Goal: Information Seeking & Learning: Learn about a topic

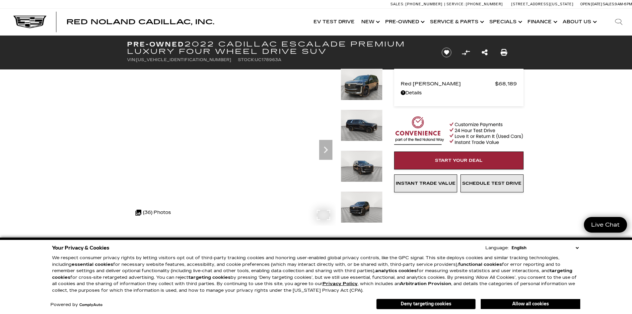
click at [336, 134] on div "360 WalkAround Powered By SpinCar" at bounding box center [254, 147] width 255 height 157
click at [322, 153] on icon "Next" at bounding box center [325, 149] width 13 height 13
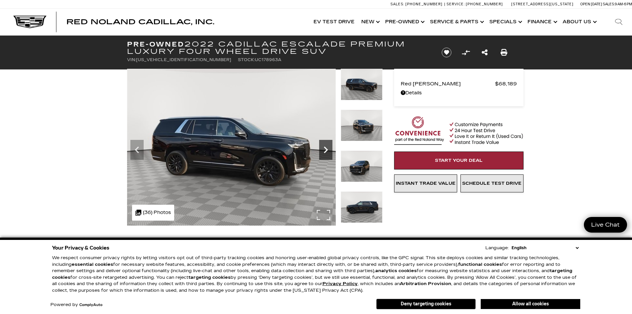
click at [324, 152] on icon "Next" at bounding box center [326, 149] width 4 height 7
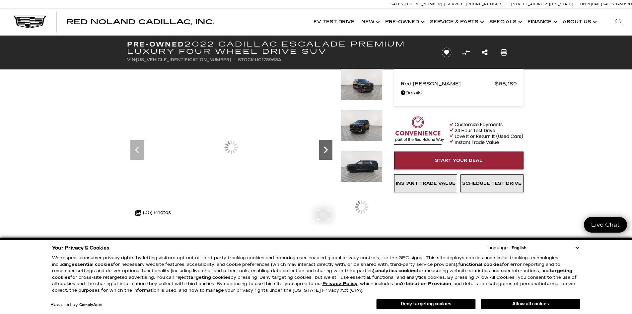
click at [327, 151] on icon "Next" at bounding box center [325, 149] width 13 height 13
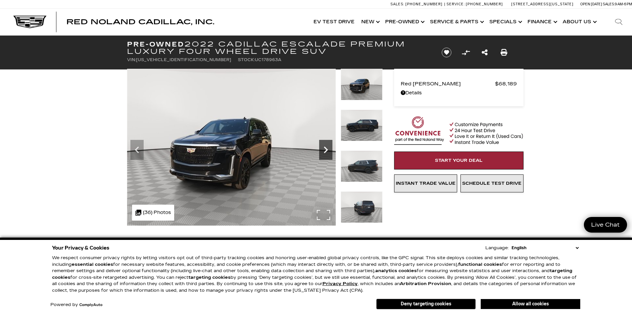
click at [327, 151] on icon "Next" at bounding box center [325, 149] width 13 height 13
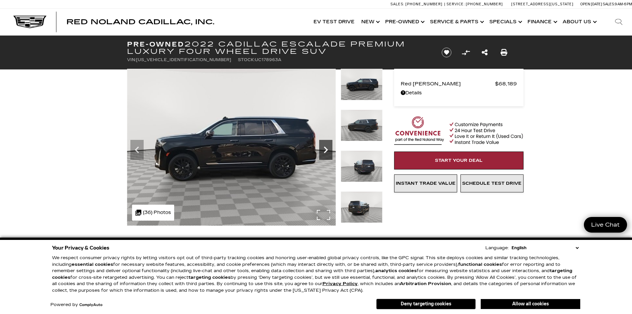
click at [327, 151] on icon "Next" at bounding box center [325, 149] width 13 height 13
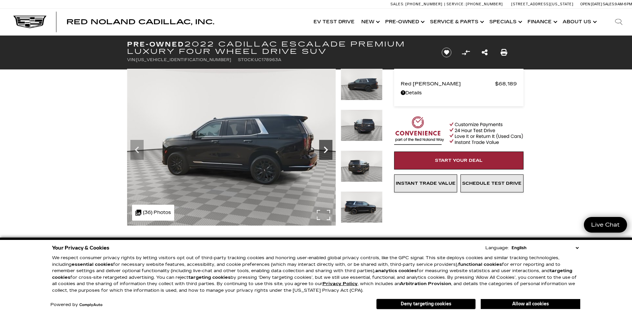
click at [327, 151] on icon "Next" at bounding box center [325, 149] width 13 height 13
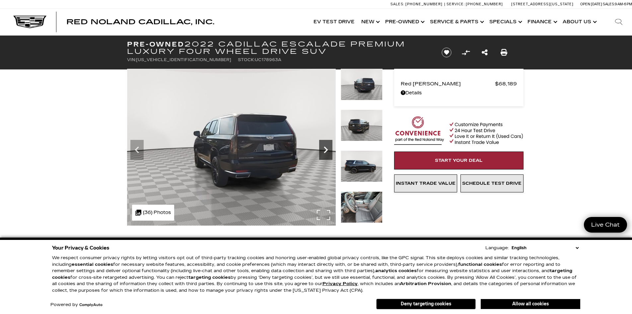
click at [327, 151] on icon "Next" at bounding box center [325, 149] width 13 height 13
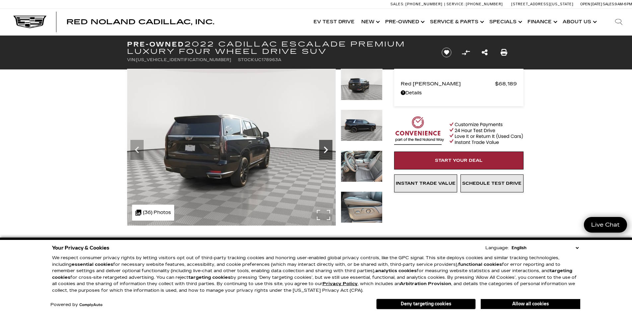
click at [327, 151] on icon "Next" at bounding box center [325, 149] width 13 height 13
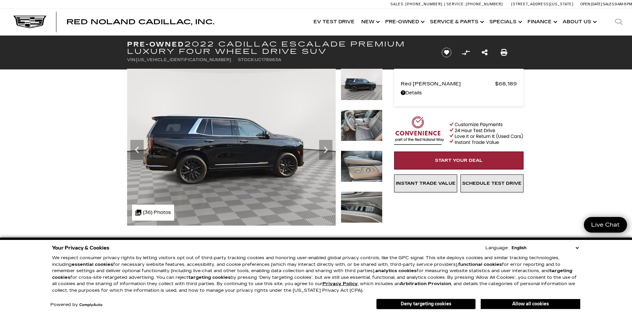
click at [357, 127] on img at bounding box center [362, 125] width 42 height 32
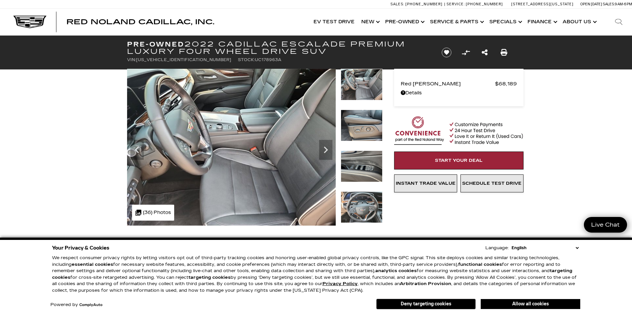
click at [351, 161] on img at bounding box center [362, 166] width 42 height 32
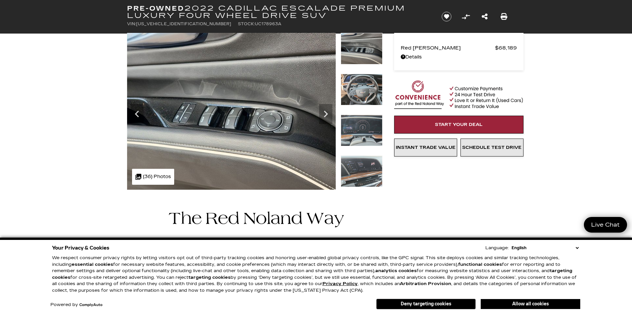
scroll to position [33, 0]
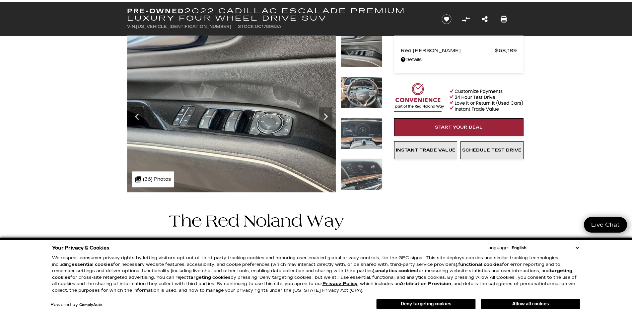
click at [354, 178] on img at bounding box center [362, 174] width 42 height 32
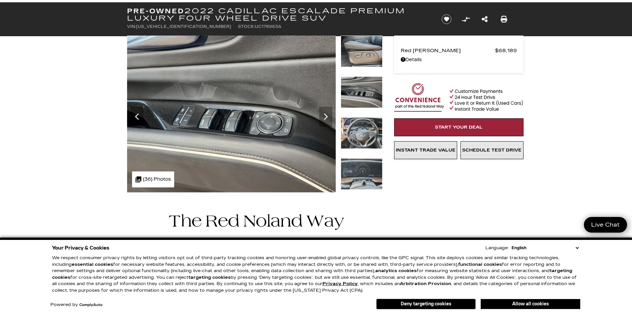
click at [354, 178] on img at bounding box center [362, 174] width 42 height 32
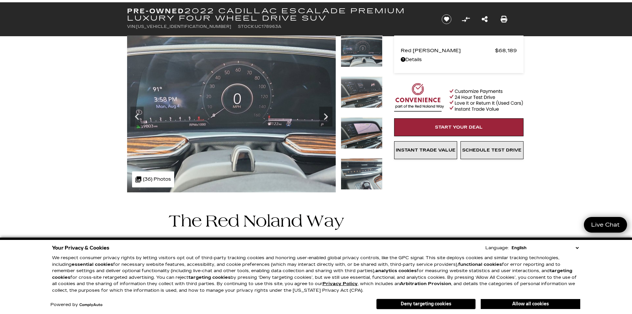
click at [360, 133] on img at bounding box center [362, 133] width 42 height 32
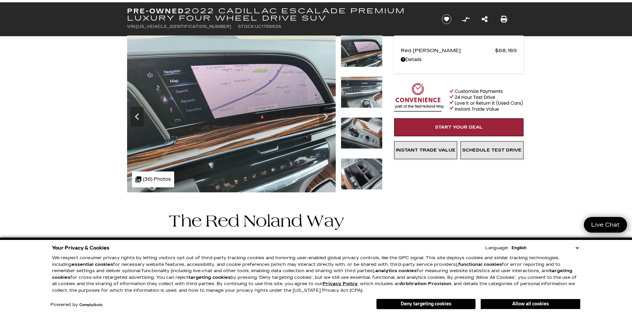
click at [370, 98] on img at bounding box center [362, 92] width 42 height 32
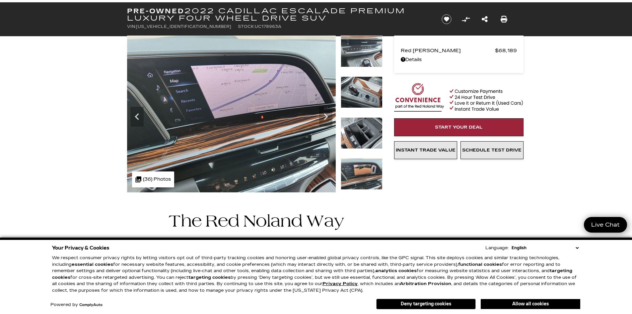
click at [368, 93] on img at bounding box center [362, 92] width 42 height 32
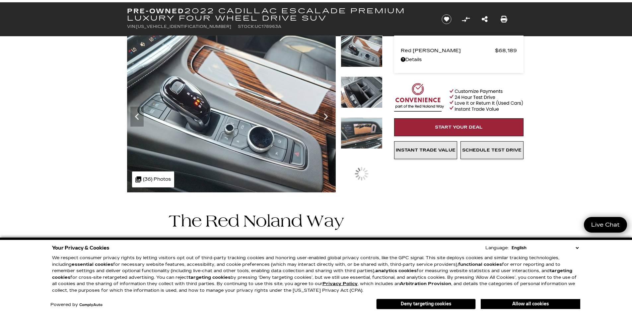
click at [368, 93] on img at bounding box center [362, 92] width 42 height 32
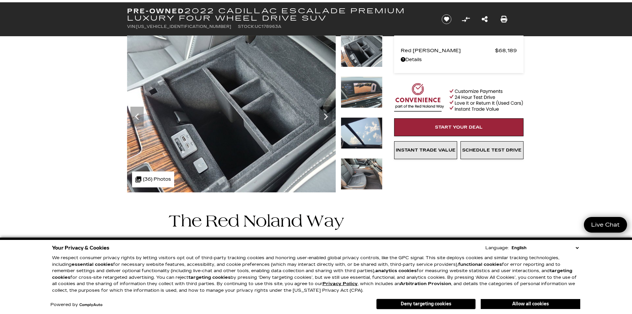
click at [368, 93] on img at bounding box center [362, 92] width 42 height 32
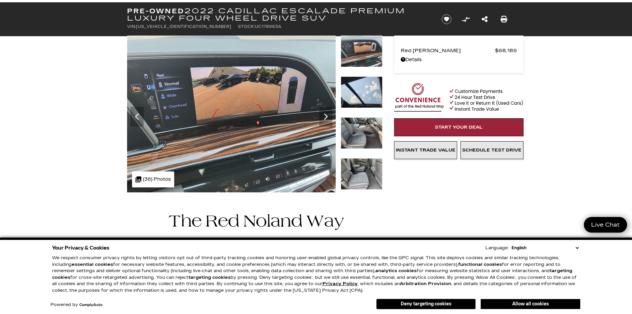
click at [368, 93] on img at bounding box center [362, 92] width 42 height 32
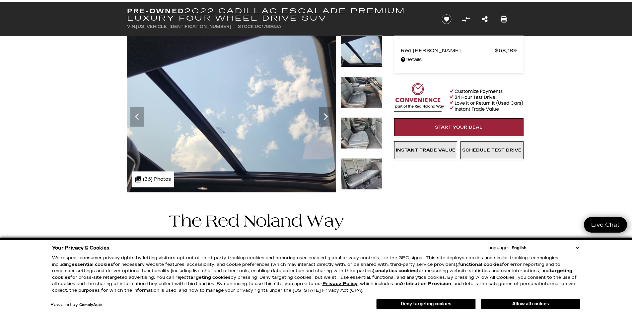
click at [365, 101] on img at bounding box center [362, 92] width 42 height 32
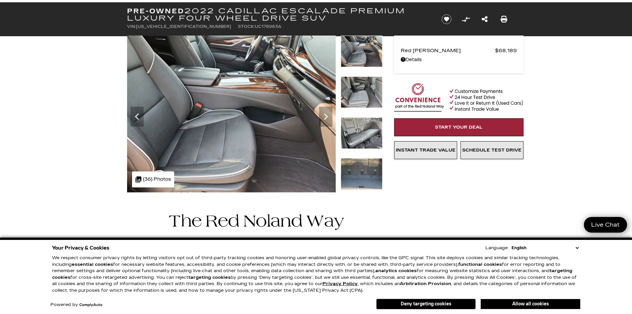
click at [367, 100] on img at bounding box center [362, 92] width 42 height 32
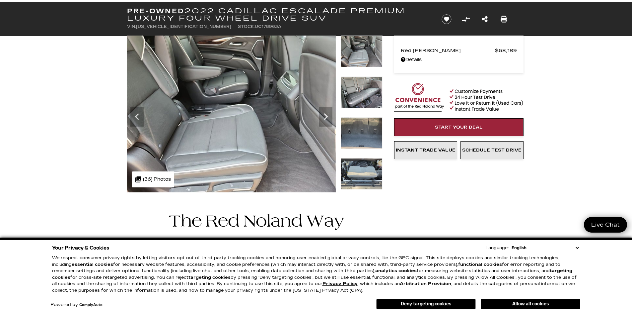
click at [363, 127] on img at bounding box center [362, 133] width 42 height 32
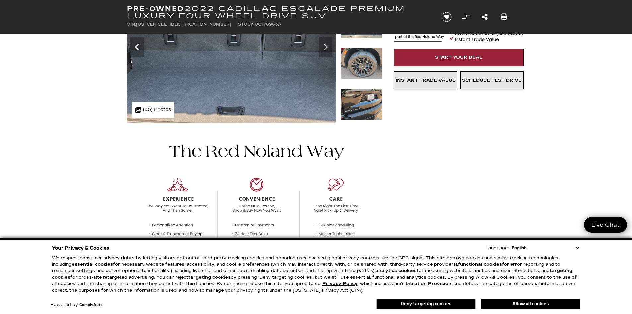
scroll to position [365, 0]
